Goal: Communication & Community: Participate in discussion

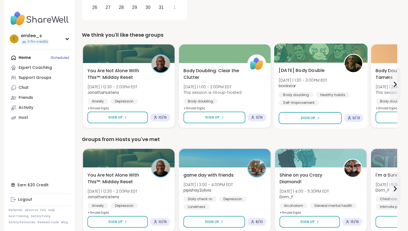
scroll to position [155, 0]
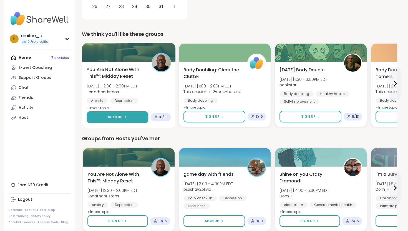
click at [136, 116] on button "Sign Up" at bounding box center [118, 117] width 62 height 12
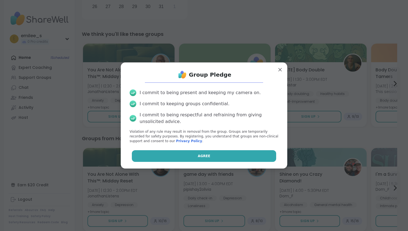
click at [183, 159] on button "Agree" at bounding box center [204, 156] width 145 height 12
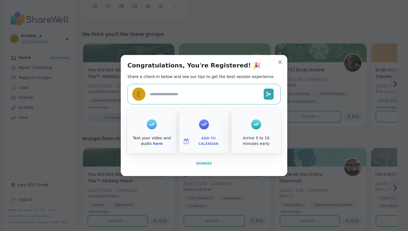
click at [203, 166] on button "Dismiss" at bounding box center [203, 164] width 153 height 12
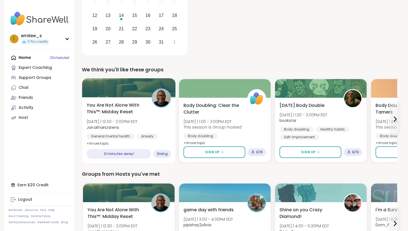
scroll to position [0, 0]
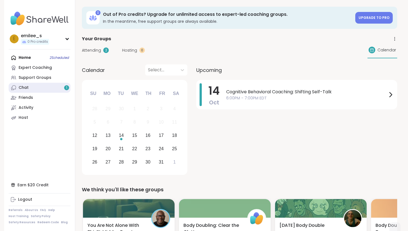
click at [40, 85] on link "Chat 1" at bounding box center [40, 88] width 62 height 10
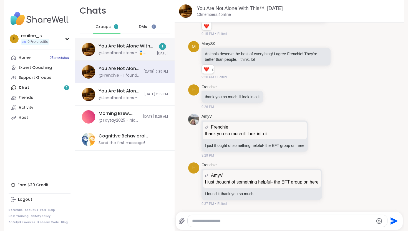
click at [134, 44] on div "You Are Not Alone With This™: Midday Reset, [DATE]" at bounding box center [126, 46] width 55 height 6
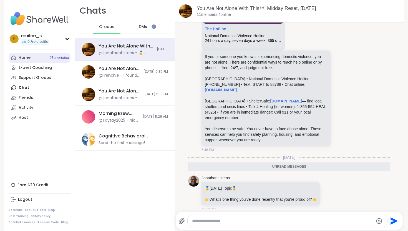
click at [38, 55] on link "Home 2 Scheduled" at bounding box center [40, 58] width 62 height 10
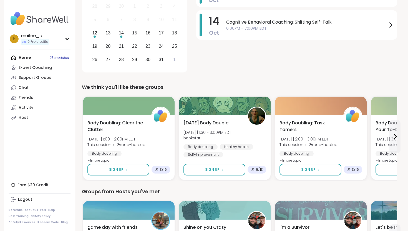
scroll to position [102, 0]
click at [40, 56] on div "Home 2 Scheduled Expert Coaching Support Groups Chat Friends Activity Host" at bounding box center [40, 88] width 62 height 70
click at [30, 58] on div "Home 2 Scheduled Expert Coaching Support Groups Chat Friends Activity Host" at bounding box center [40, 88] width 62 height 70
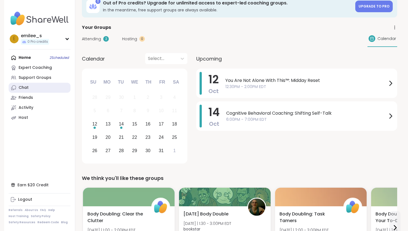
scroll to position [0, 0]
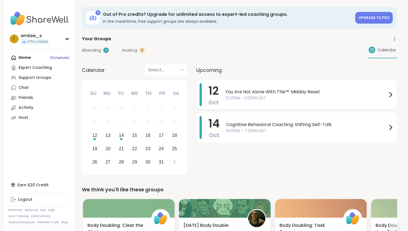
click at [376, 96] on span "12:30PM - 2:00PM EDT" at bounding box center [306, 98] width 162 height 6
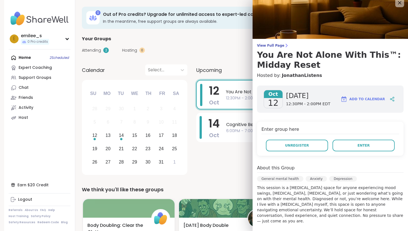
scroll to position [8, 0]
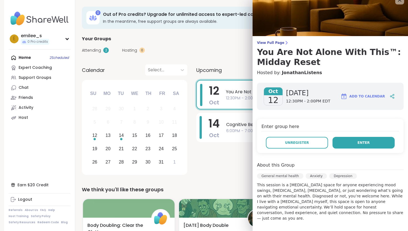
click at [361, 142] on span "Enter" at bounding box center [363, 142] width 12 height 5
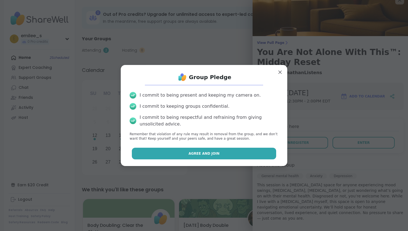
click at [210, 149] on button "Agree and Join" at bounding box center [204, 154] width 145 height 12
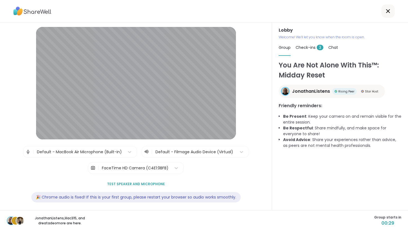
click at [307, 47] on span "Check-ins 3" at bounding box center [310, 48] width 28 height 6
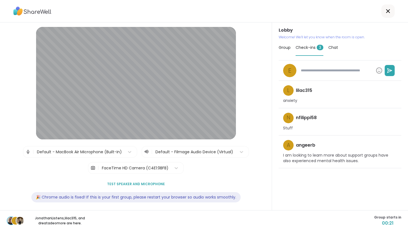
type textarea "*"
click at [281, 47] on span "Group" at bounding box center [285, 48] width 12 height 6
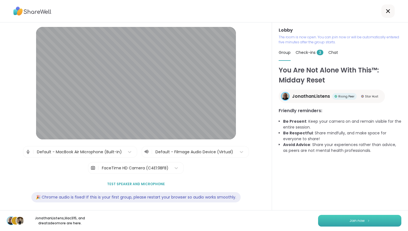
click at [356, 219] on span "Join now" at bounding box center [356, 220] width 15 height 5
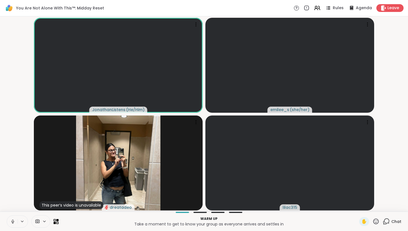
click at [14, 221] on icon at bounding box center [12, 221] width 5 height 5
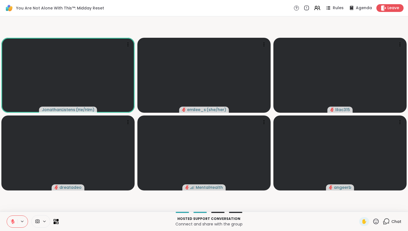
click at [388, 223] on icon at bounding box center [386, 220] width 5 height 5
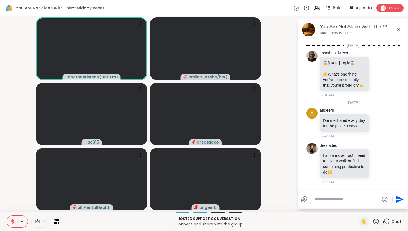
scroll to position [1087, 0]
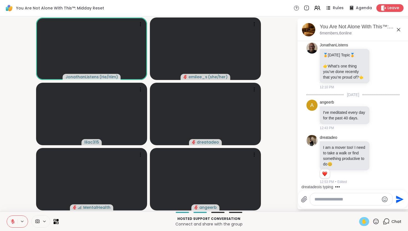
click at [362, 221] on div "✋" at bounding box center [364, 221] width 10 height 9
click at [12, 220] on icon at bounding box center [13, 221] width 4 height 4
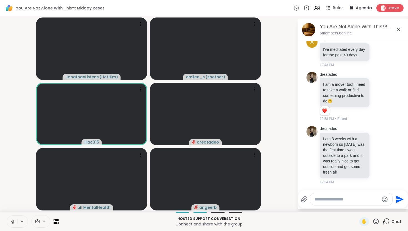
scroll to position [1158, 0]
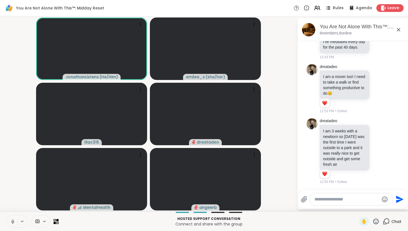
click at [9, 221] on button at bounding box center [12, 222] width 11 height 12
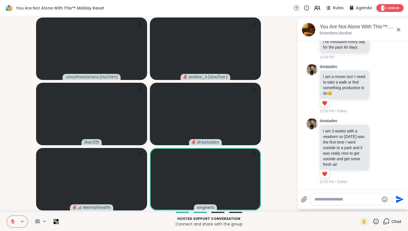
click at [318, 200] on textarea "Type your message" at bounding box center [346, 199] width 65 height 6
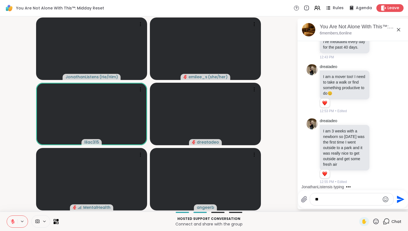
type textarea "*"
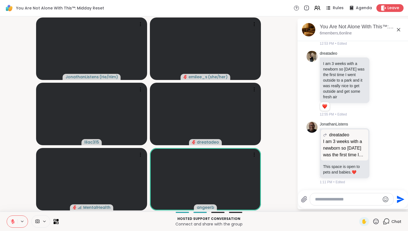
click at [12, 220] on icon at bounding box center [12, 221] width 5 height 5
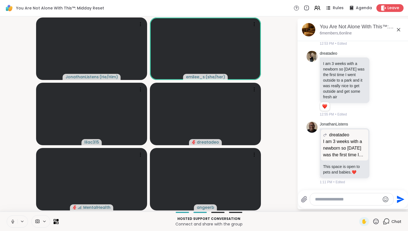
click at [14, 221] on icon at bounding box center [12, 221] width 5 height 5
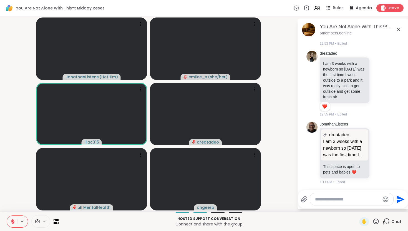
click at [339, 200] on textarea "Type your message" at bounding box center [347, 199] width 65 height 6
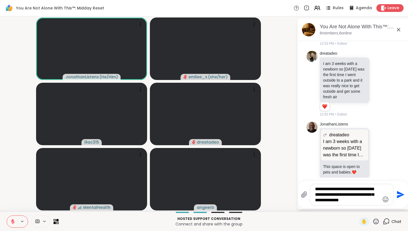
type textarea "**********"
click at [398, 198] on icon "Send" at bounding box center [399, 194] width 9 height 9
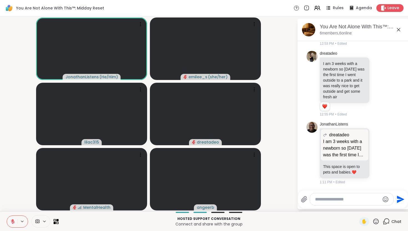
scroll to position [1271, 0]
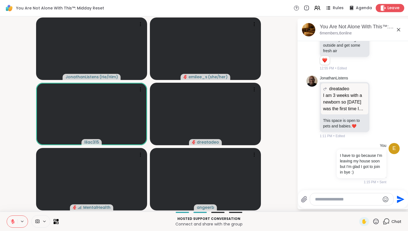
click at [390, 9] on span "Leave" at bounding box center [393, 8] width 12 height 6
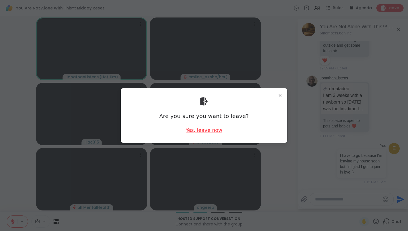
click at [206, 129] on div "Yes, leave now" at bounding box center [204, 130] width 37 height 7
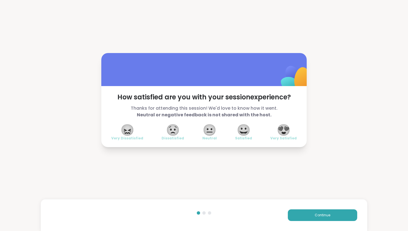
click at [285, 128] on span "😍" at bounding box center [284, 130] width 14 height 10
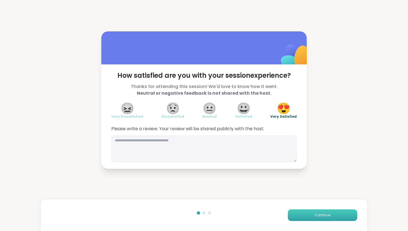
click at [306, 213] on button "Continue" at bounding box center [322, 215] width 69 height 12
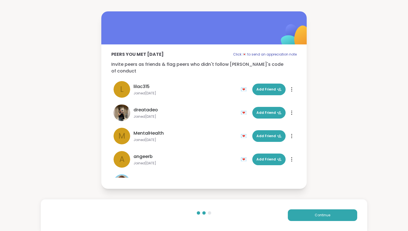
scroll to position [17, 0]
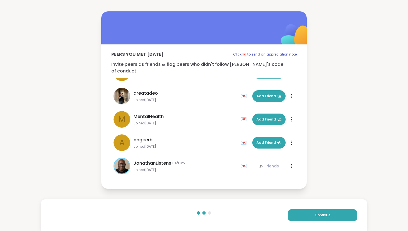
click at [315, 223] on div "Continue" at bounding box center [204, 215] width 326 height 32
click at [315, 217] on span "Continue" at bounding box center [323, 215] width 16 height 5
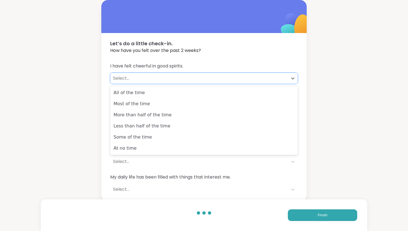
click at [175, 77] on div "Select..." at bounding box center [199, 78] width 172 height 7
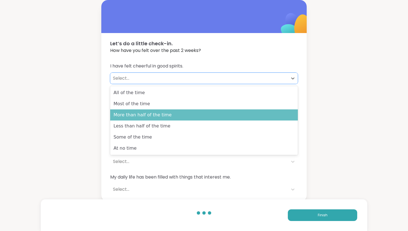
click at [159, 120] on div "More than half of the time" at bounding box center [204, 114] width 188 height 11
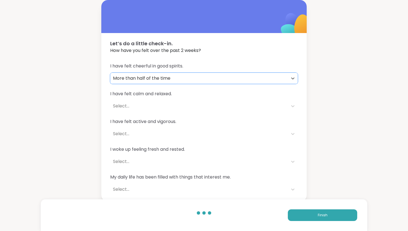
click at [163, 108] on div "Select..." at bounding box center [199, 106] width 172 height 7
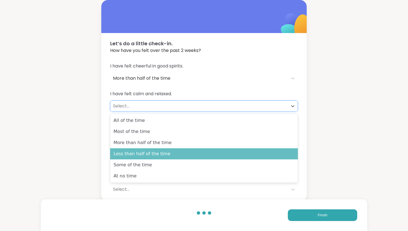
click at [155, 157] on div "Less than half of the time" at bounding box center [204, 153] width 188 height 11
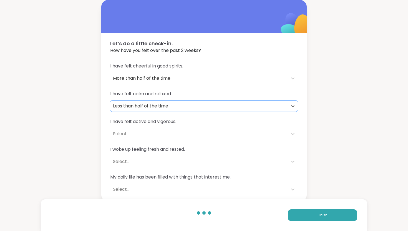
scroll to position [2, 0]
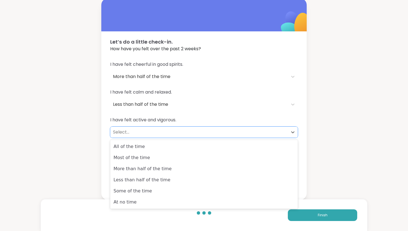
click at [163, 136] on div "Select..." at bounding box center [199, 132] width 178 height 11
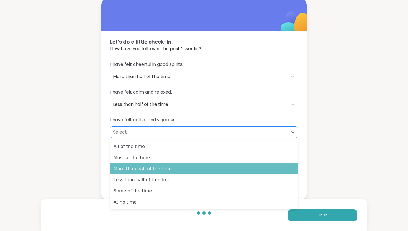
click at [154, 169] on div "More than half of the time" at bounding box center [204, 168] width 188 height 11
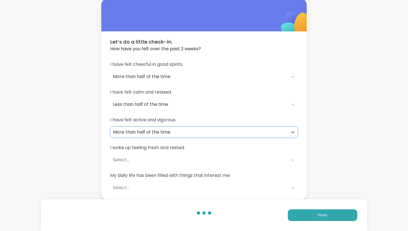
click at [155, 162] on div "Select..." at bounding box center [199, 159] width 172 height 7
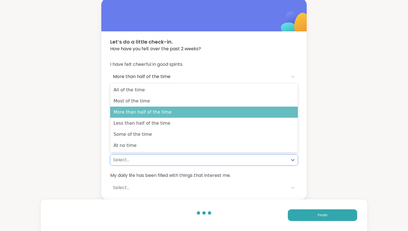
click at [176, 109] on div "More than half of the time" at bounding box center [204, 112] width 188 height 11
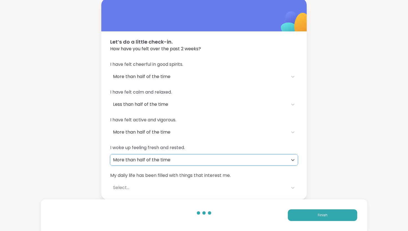
click at [160, 190] on div "Select..." at bounding box center [199, 187] width 172 height 7
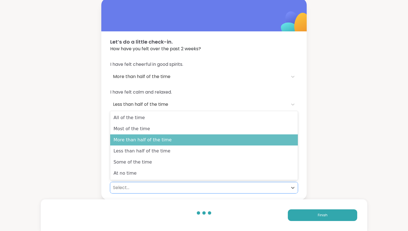
click at [167, 144] on div "More than half of the time" at bounding box center [204, 139] width 188 height 11
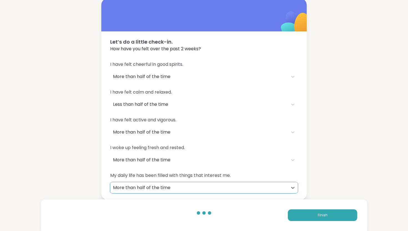
click at [218, 188] on div "More than half of the time" at bounding box center [199, 187] width 172 height 7
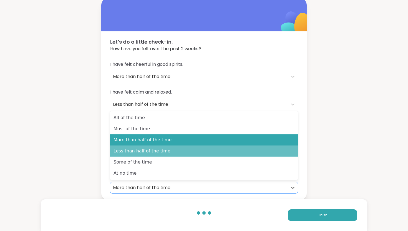
click at [209, 150] on div "Less than half of the time" at bounding box center [204, 150] width 188 height 11
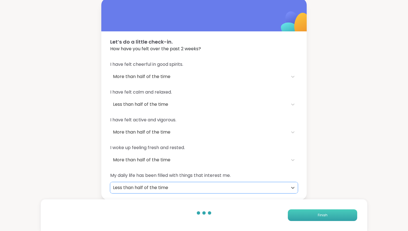
click at [325, 211] on button "Finish" at bounding box center [322, 215] width 69 height 12
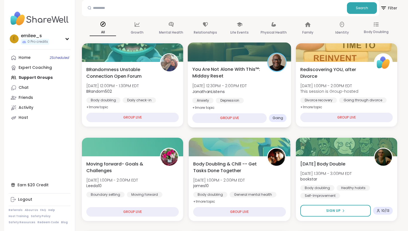
scroll to position [85, 0]
